Goal: Information Seeking & Learning: Find specific fact

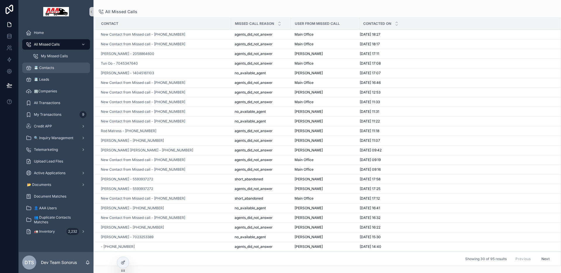
click at [57, 69] on div "📇 Contacts" at bounding box center [56, 67] width 61 height 9
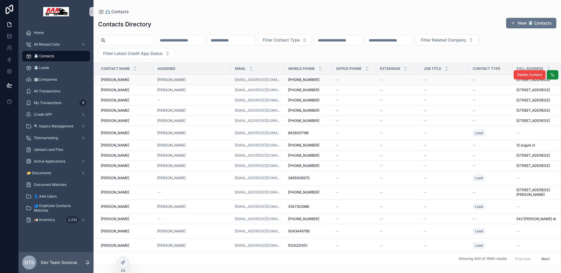
click at [194, 79] on div "Tyler Stancil" at bounding box center [192, 79] width 70 height 5
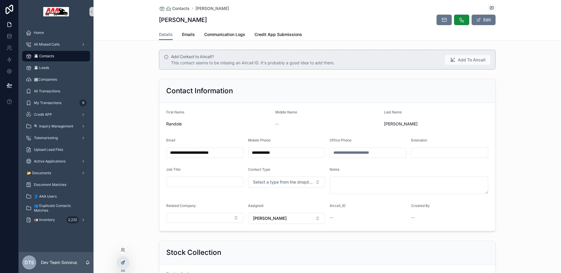
click at [122, 266] on div at bounding box center [123, 262] width 12 height 11
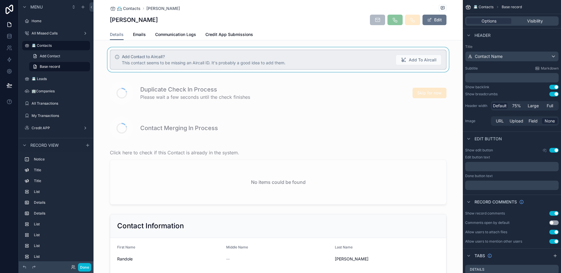
click at [120, 51] on div "scrollable content" at bounding box center [279, 59] width 370 height 25
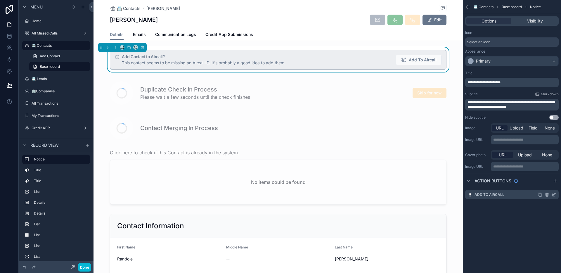
click at [554, 196] on icon "scrollable content" at bounding box center [554, 195] width 3 height 3
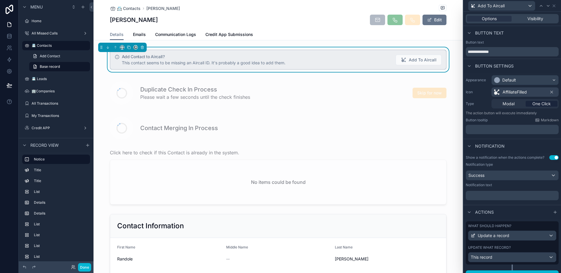
scroll to position [9, 0]
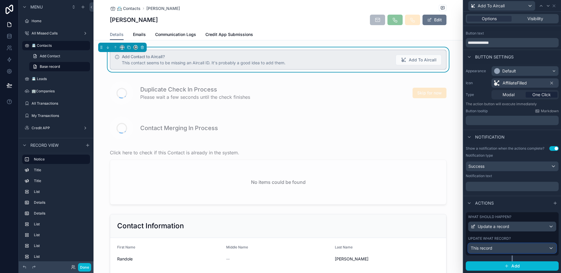
click at [501, 247] on div "This record" at bounding box center [513, 248] width 88 height 9
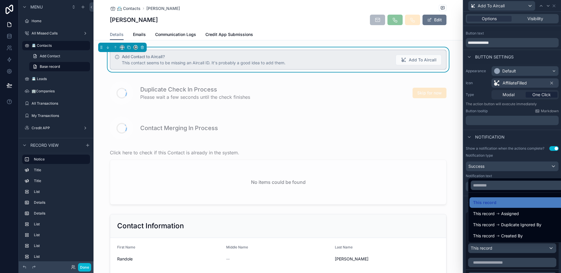
click at [501, 248] on div at bounding box center [513, 136] width 98 height 273
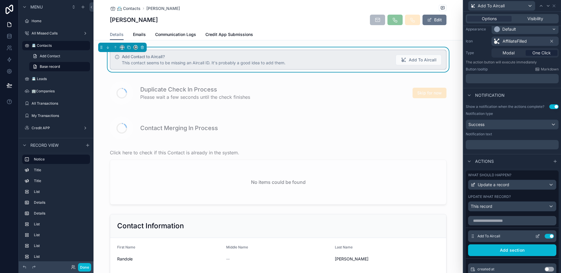
scroll to position [55, 0]
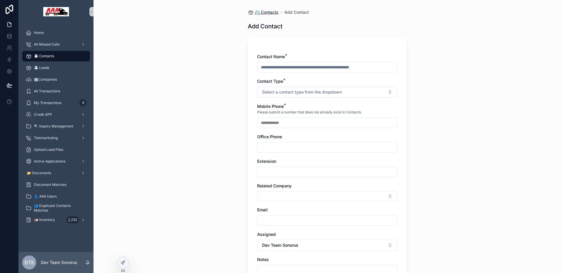
drag, startPoint x: 280, startPoint y: 11, endPoint x: 273, endPoint y: 12, distance: 7.1
click at [280, 11] on icon "scrollable content" at bounding box center [282, 13] width 4 height 4
click at [273, 12] on span "📇 Contacts" at bounding box center [267, 12] width 24 height 6
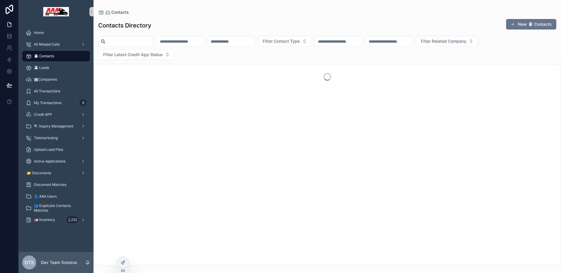
click at [363, 44] on input "scrollable content" at bounding box center [339, 41] width 48 height 8
paste input "**********"
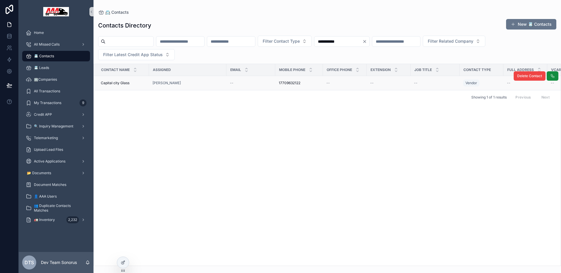
type input "**********"
click at [203, 85] on div "[PERSON_NAME]" at bounding box center [188, 83] width 70 height 5
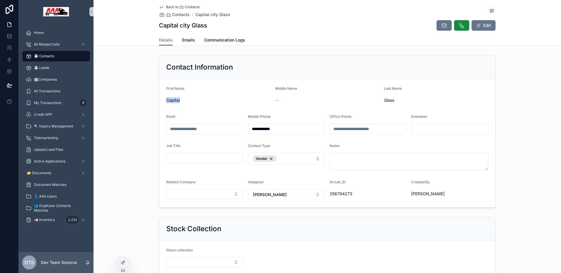
drag, startPoint x: 164, startPoint y: 100, endPoint x: 180, endPoint y: 102, distance: 15.6
click at [180, 102] on span "Capital" at bounding box center [218, 100] width 104 height 6
copy span "Capital"
